Goal: Information Seeking & Learning: Learn about a topic

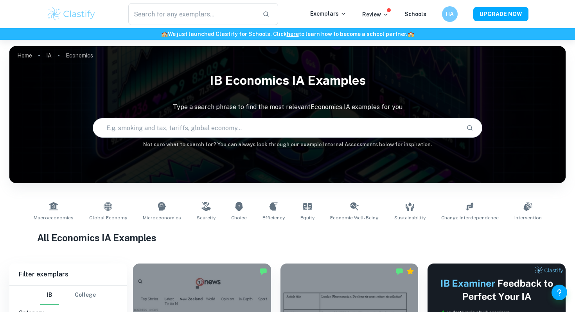
click at [161, 121] on input "text" at bounding box center [276, 128] width 366 height 22
type input "expansionary fiscal policy"
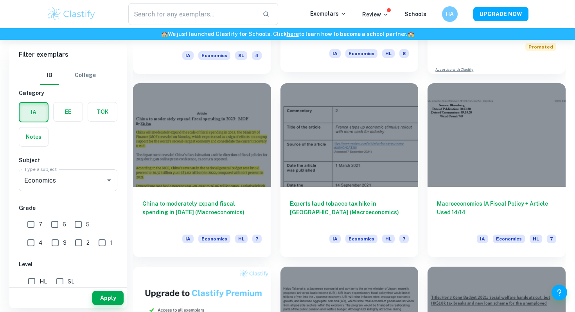
scroll to position [381, 0]
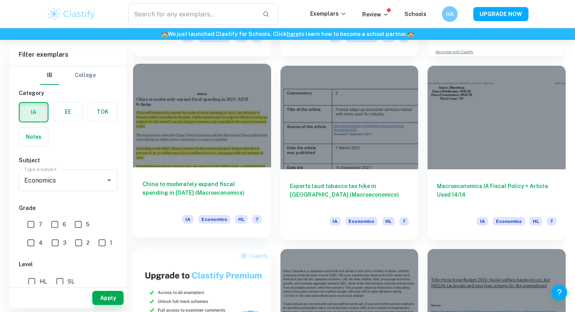
click at [213, 199] on h6 "China to moderately expand fiscal spending in 2023 (Macroeconomics)" at bounding box center [201, 193] width 119 height 26
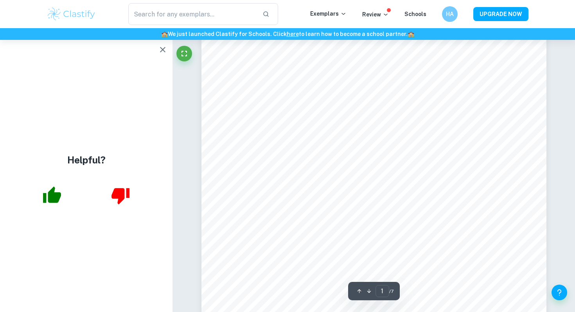
scroll to position [61, 0]
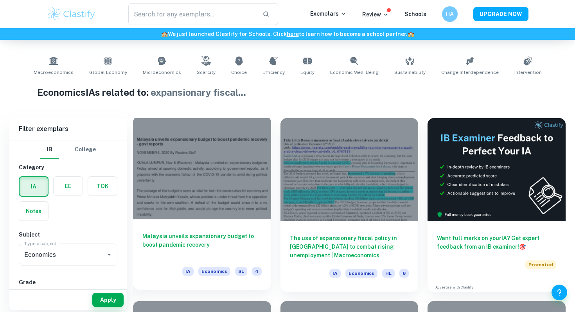
scroll to position [147, 0]
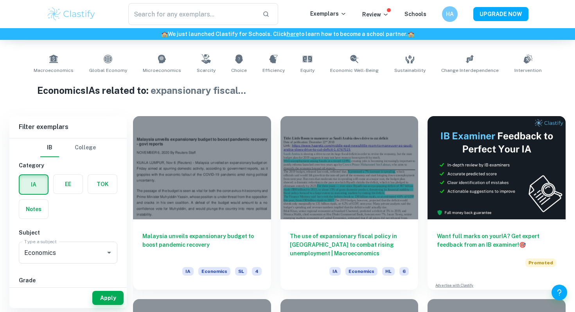
click at [276, 188] on div "The use of expansionary fiscal policy in Saudi Arabia to combat rising unemploy…" at bounding box center [344, 198] width 147 height 183
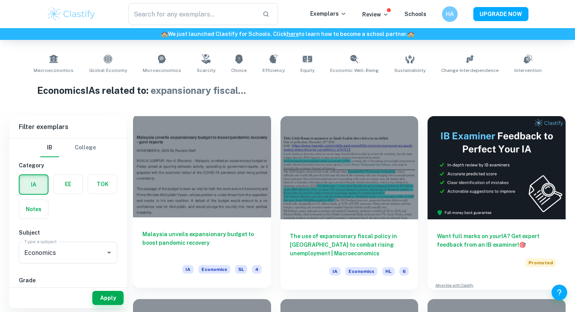
click at [251, 193] on div at bounding box center [202, 165] width 138 height 103
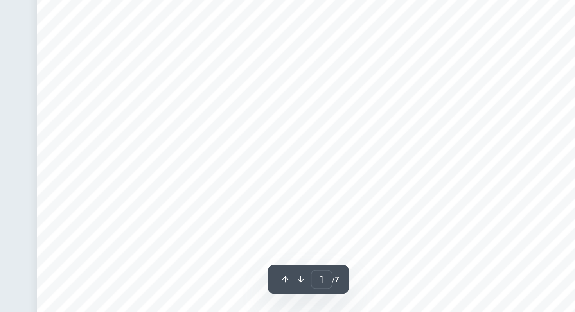
scroll to position [55, 0]
